Goal: Task Accomplishment & Management: Complete application form

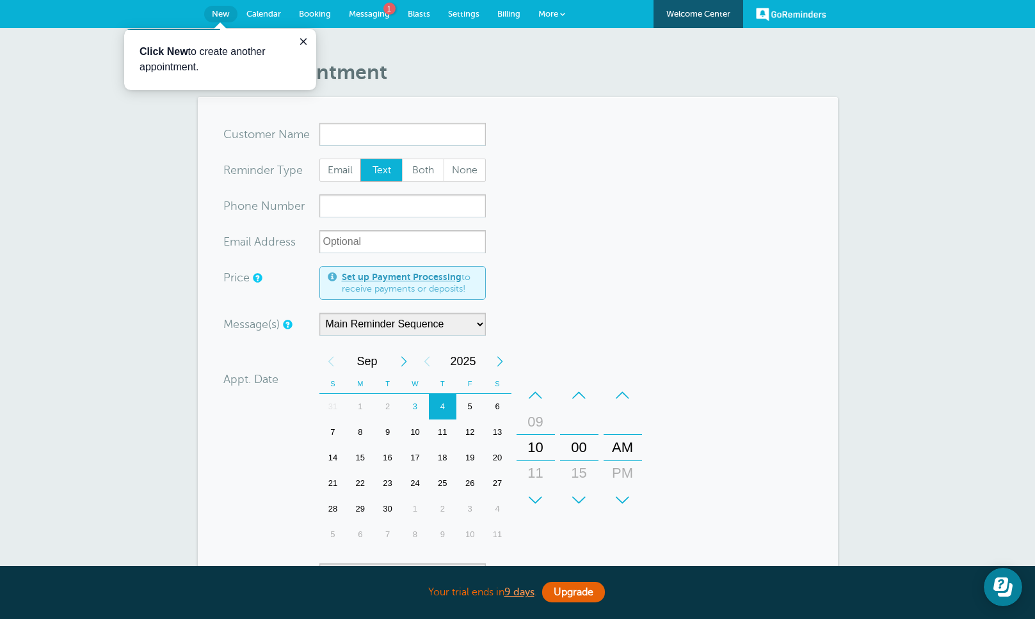
click at [412, 134] on input "x-no-autofill" at bounding box center [402, 134] width 166 height 23
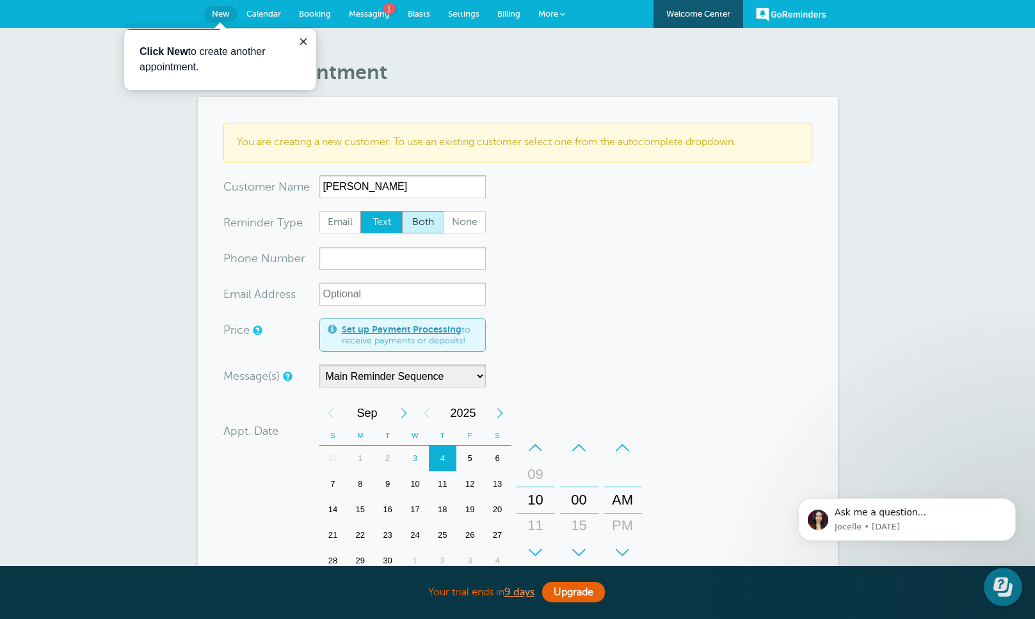
type input "[PERSON_NAME]"
click at [409, 223] on span "Both" at bounding box center [422, 223] width 41 height 22
click at [402, 211] on input "Both" at bounding box center [401, 210] width 1 height 1
radio input "true"
click at [400, 251] on input "xxx-no-autofill" at bounding box center [402, 258] width 166 height 23
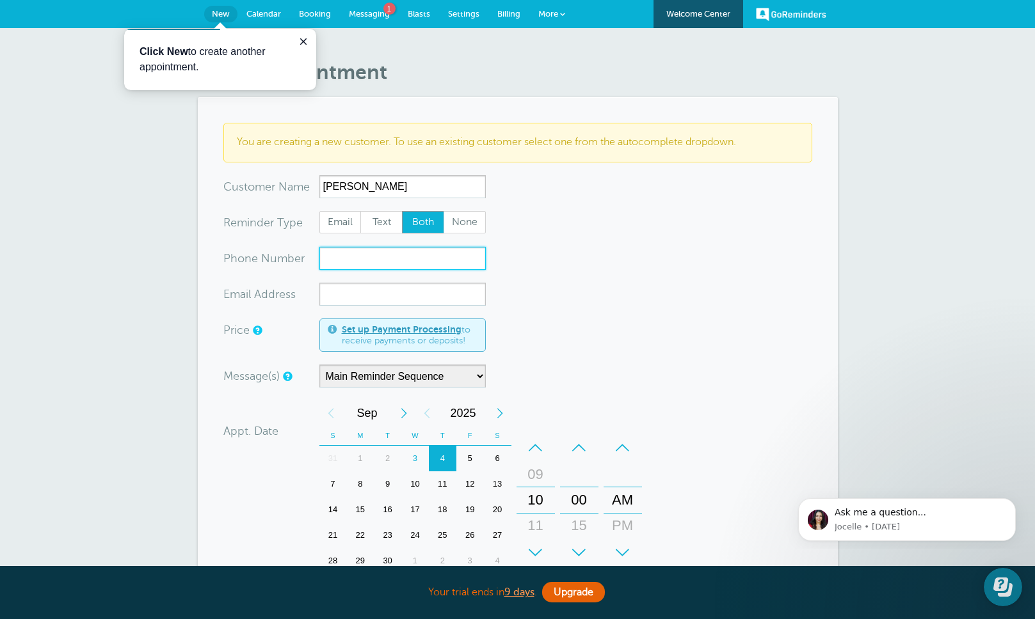
paste input "8565144568"
type input "8565144568"
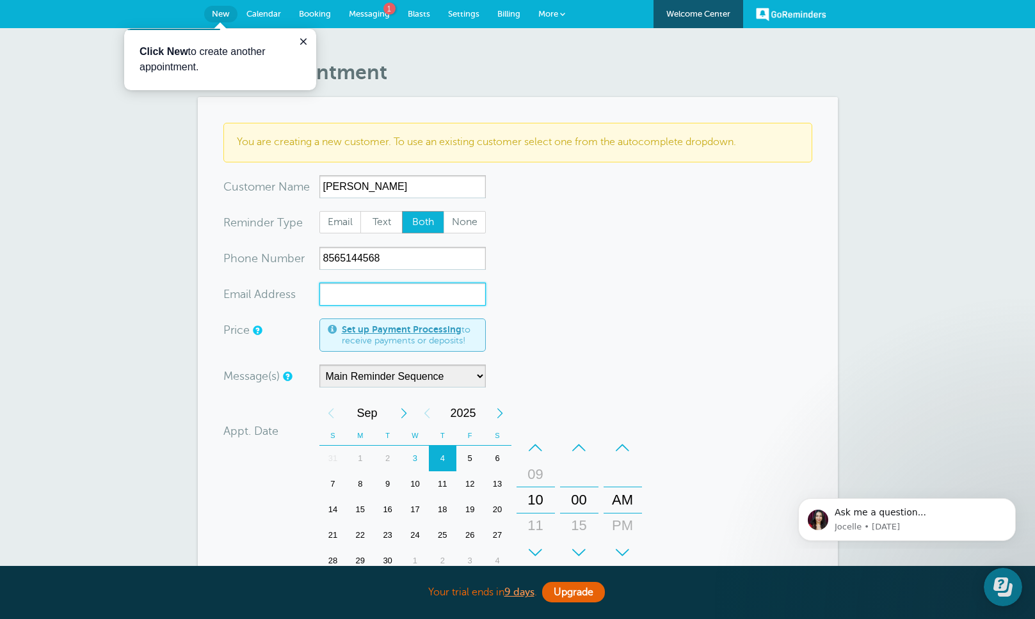
click at [347, 294] on input "xx-no-autofill" at bounding box center [402, 294] width 166 height 23
paste input "[EMAIL_ADDRESS][DOMAIN_NAME]"
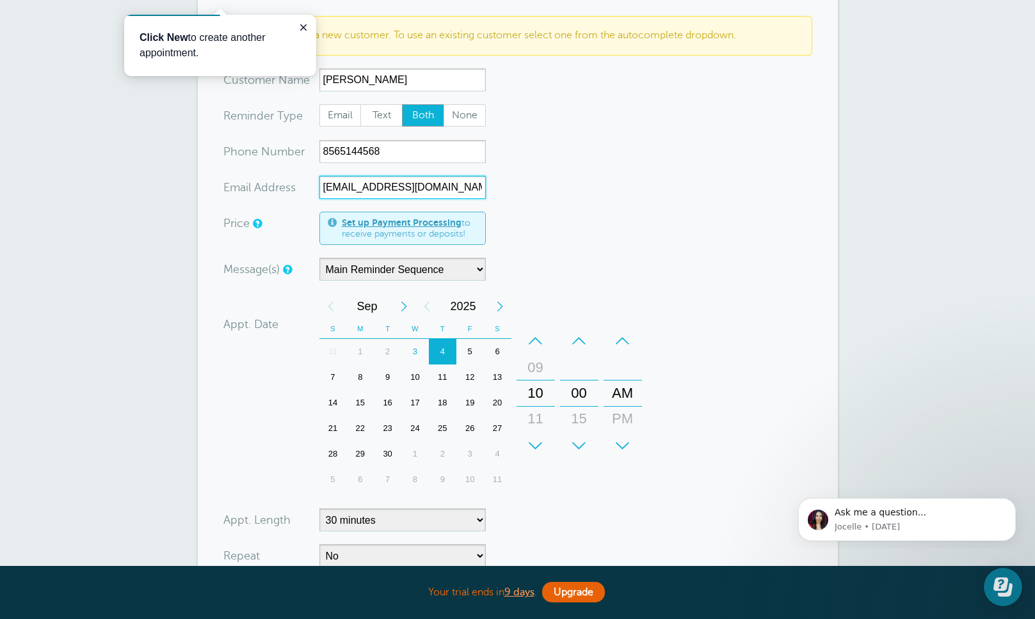
scroll to position [170, 0]
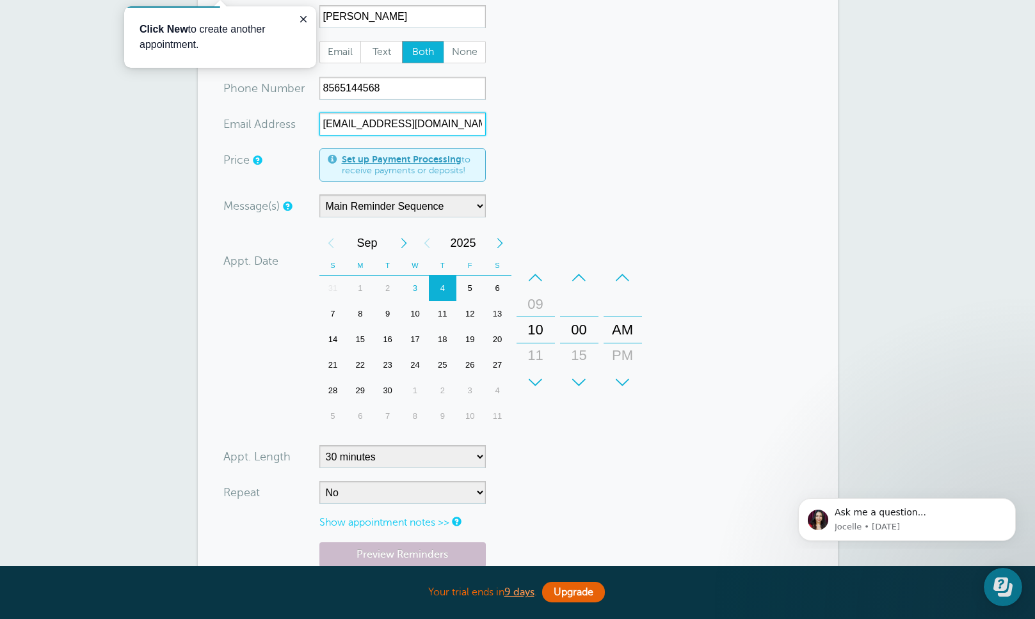
click at [391, 312] on div "9" at bounding box center [388, 314] width 28 height 26
click at [534, 385] on div "+" at bounding box center [535, 383] width 38 height 26
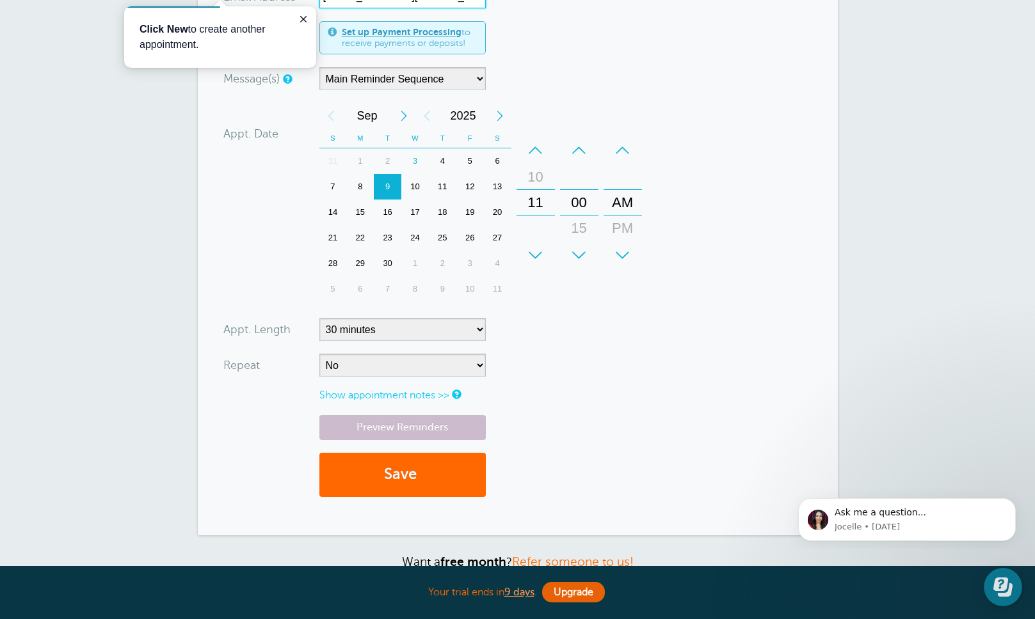
scroll to position [298, 0]
type input "[EMAIL_ADDRESS][DOMAIN_NAME]"
click at [397, 475] on button "Save" at bounding box center [402, 474] width 166 height 44
